Goal: Task Accomplishment & Management: Use online tool/utility

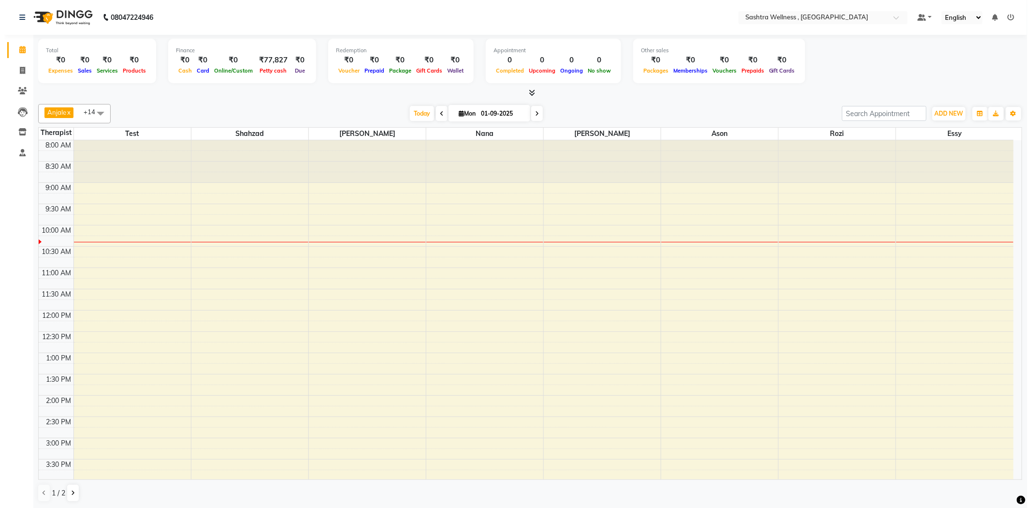
scroll to position [86, 0]
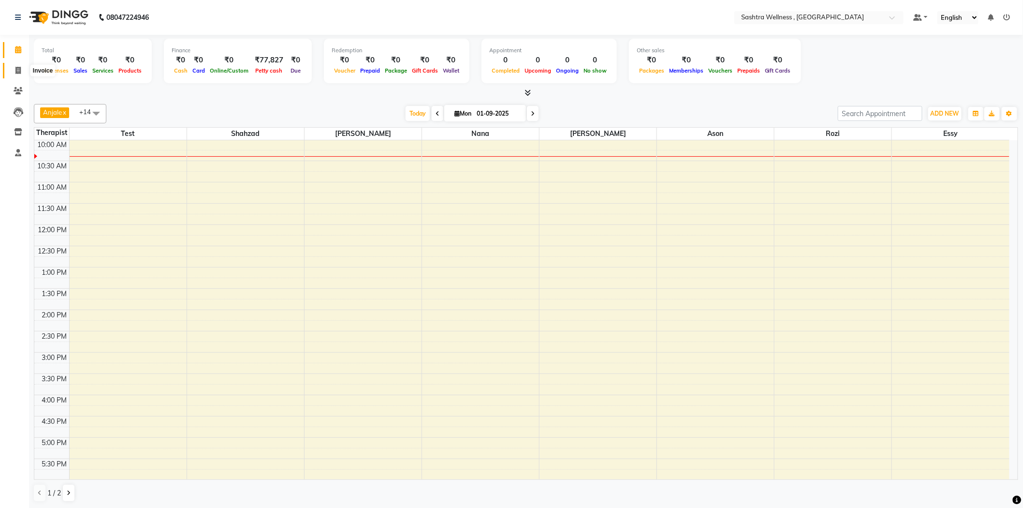
click at [19, 68] on icon at bounding box center [17, 70] width 5 height 7
select select "service"
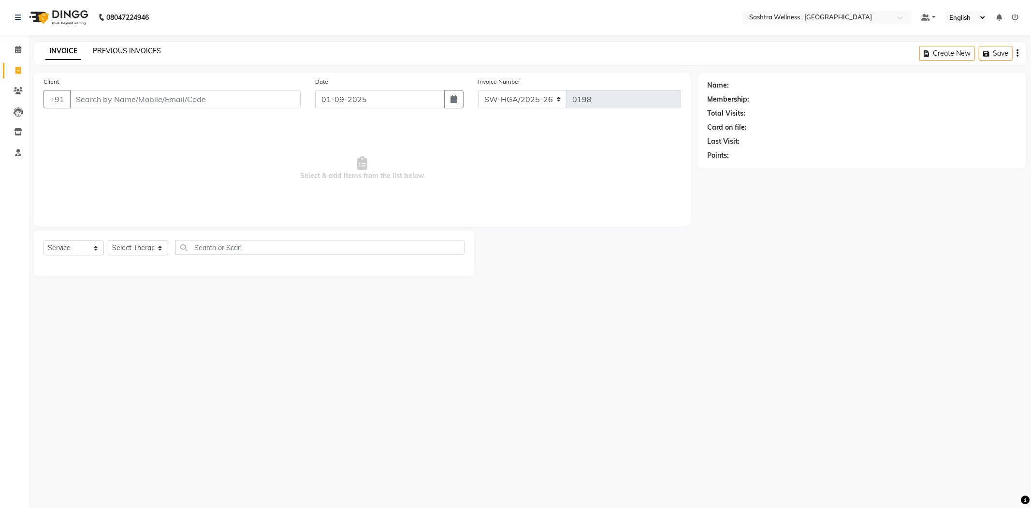
click at [113, 50] on link "PREVIOUS INVOICES" at bounding box center [127, 50] width 68 height 9
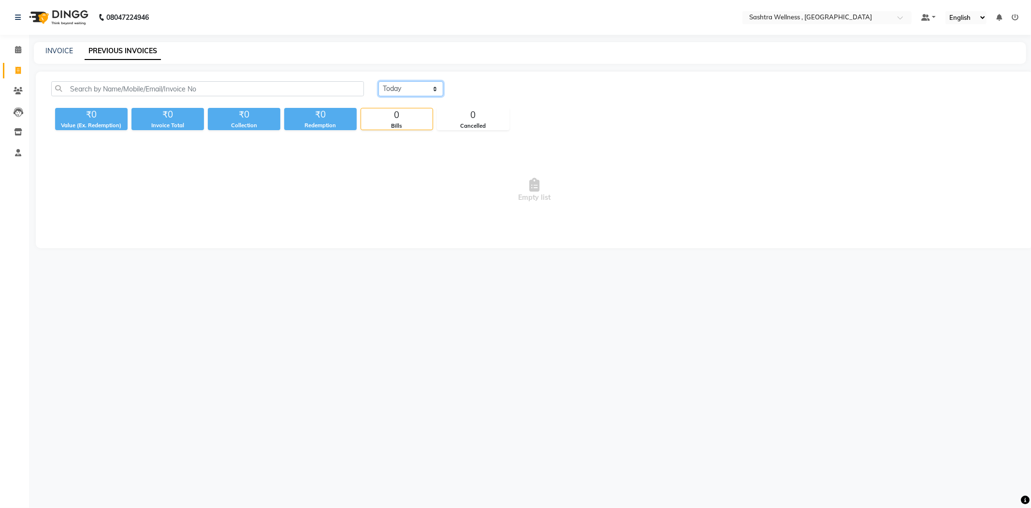
click at [404, 84] on select "[DATE] [DATE] Custom Range" at bounding box center [411, 88] width 65 height 15
click at [379, 81] on select "[DATE] [DATE] Custom Range" at bounding box center [411, 88] width 65 height 15
click at [422, 88] on select "[DATE] [DATE] Custom Range" at bounding box center [415, 89] width 73 height 15
click at [379, 82] on select "[DATE] [DATE] Custom Range" at bounding box center [415, 89] width 73 height 15
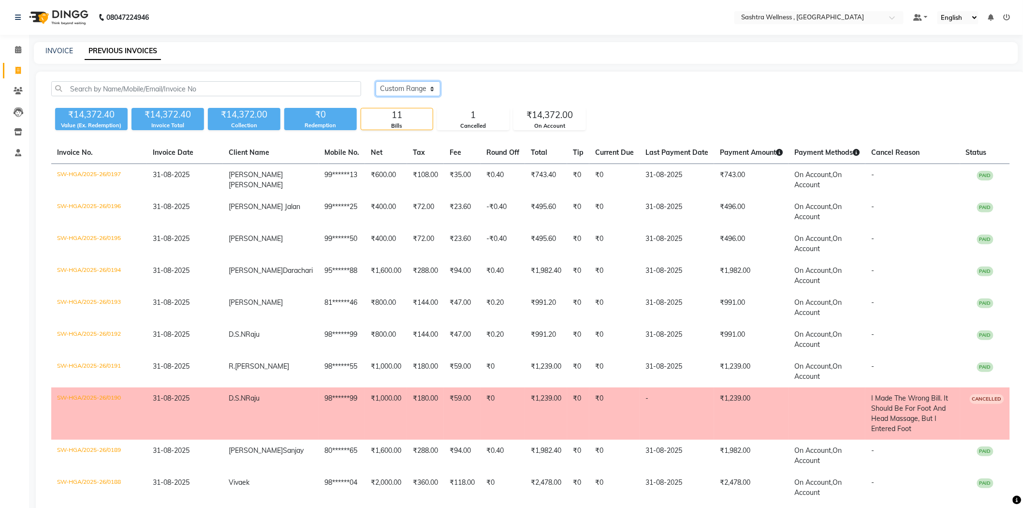
click at [387, 91] on select "[DATE] [DATE] Custom Range" at bounding box center [408, 88] width 65 height 15
select select "range"
click at [376, 81] on select "[DATE] [DATE] Custom Range" at bounding box center [408, 88] width 65 height 15
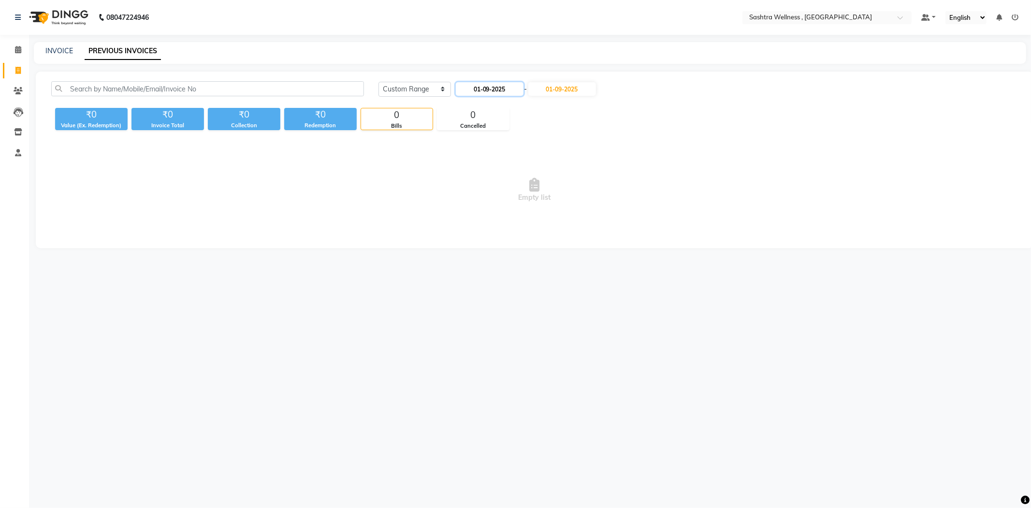
click at [506, 85] on input "01-09-2025" at bounding box center [490, 89] width 68 height 14
select select "9"
select select "2025"
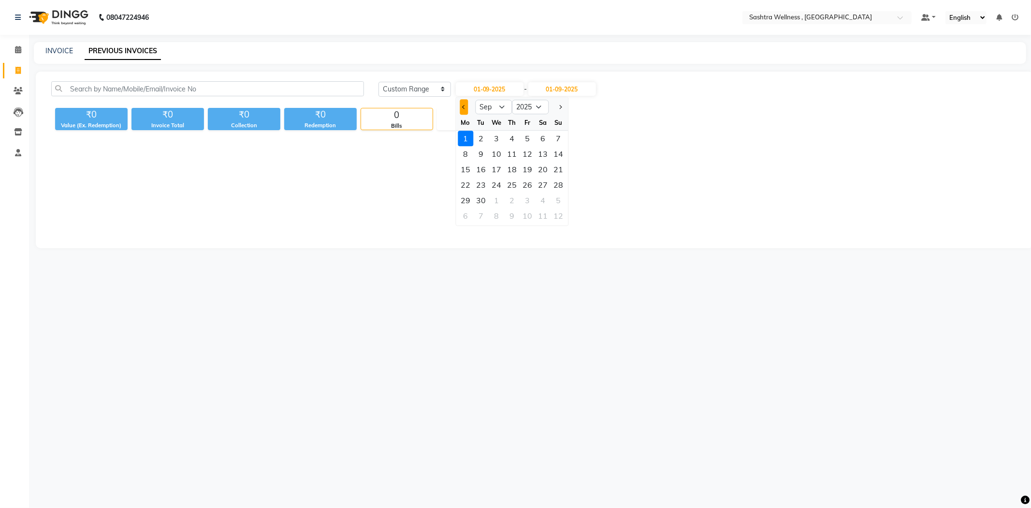
click at [463, 109] on button "Previous month" at bounding box center [464, 106] width 8 height 15
select select "8"
click at [520, 137] on div "1" at bounding box center [527, 138] width 15 height 15
type input "[DATE]"
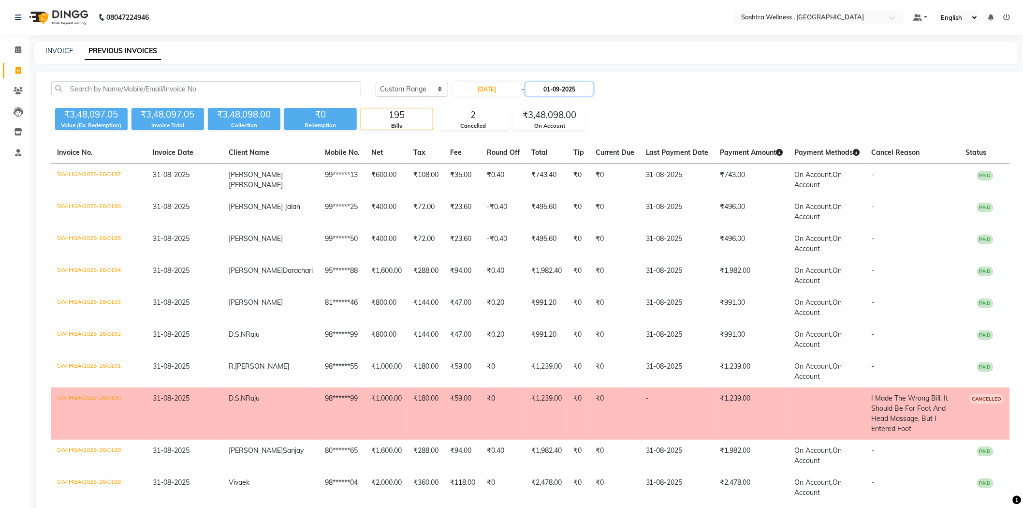
click at [562, 89] on input "01-09-2025" at bounding box center [560, 89] width 68 height 14
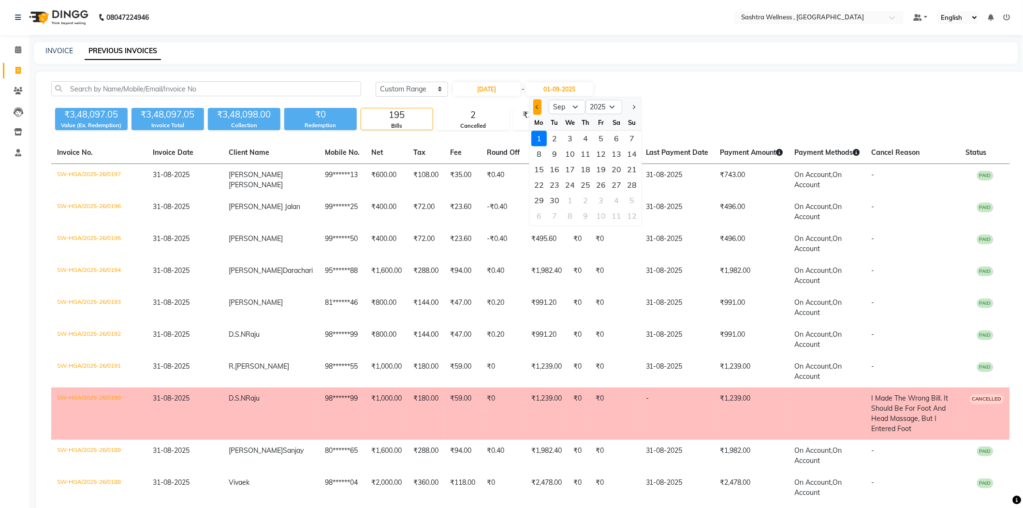
click at [540, 107] on button "Previous month" at bounding box center [537, 106] width 8 height 15
select select "8"
click at [633, 198] on div "31" at bounding box center [631, 199] width 15 height 15
type input "31-08-2025"
click at [57, 50] on link "INVOICE" at bounding box center [59, 50] width 28 height 9
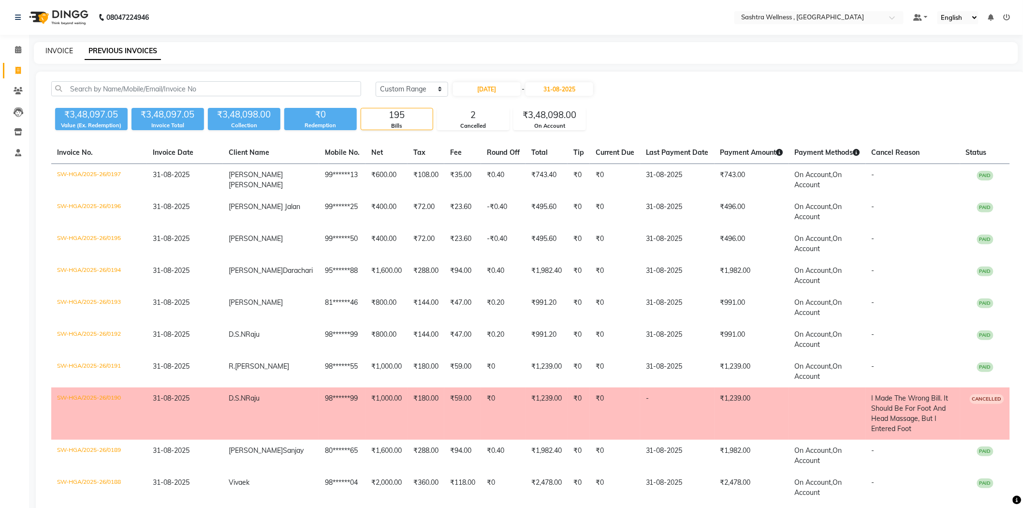
select select "service"
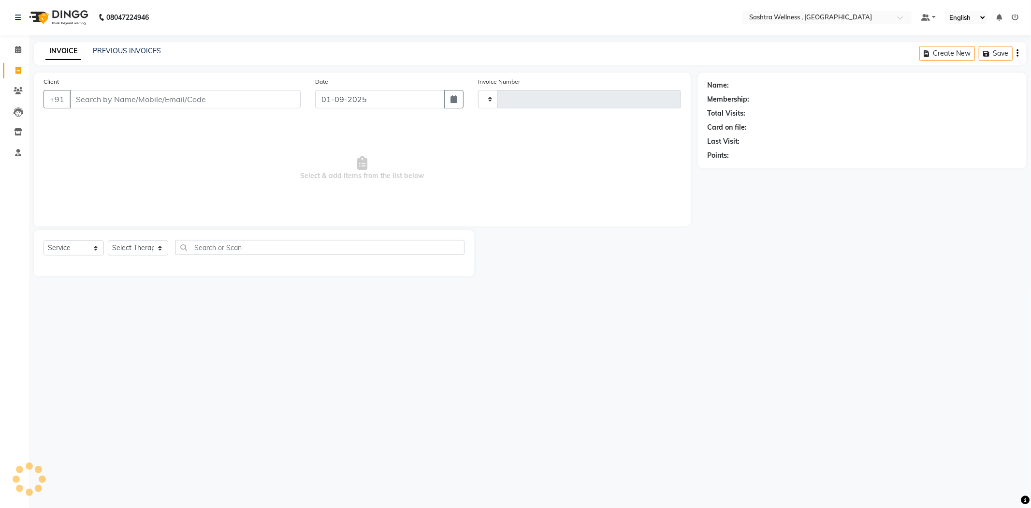
type input "0198"
select select "6668"
click at [15, 47] on icon at bounding box center [18, 49] width 6 height 7
